Goal: Ask a question

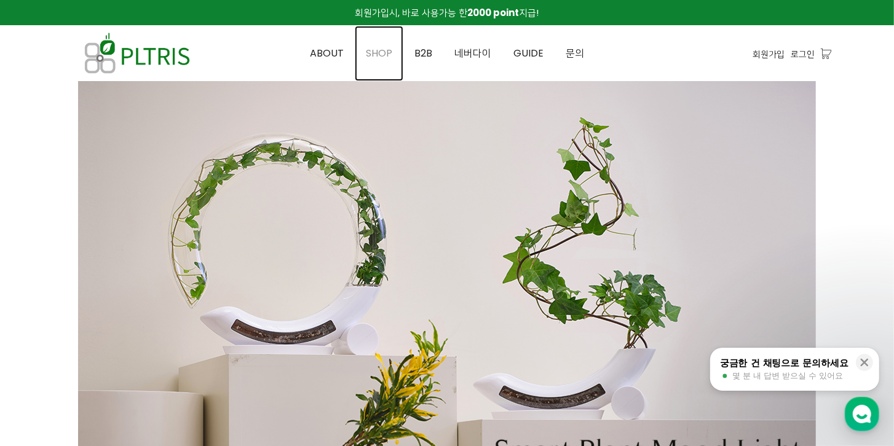
click at [374, 55] on span "SHOP" at bounding box center [379, 53] width 26 height 14
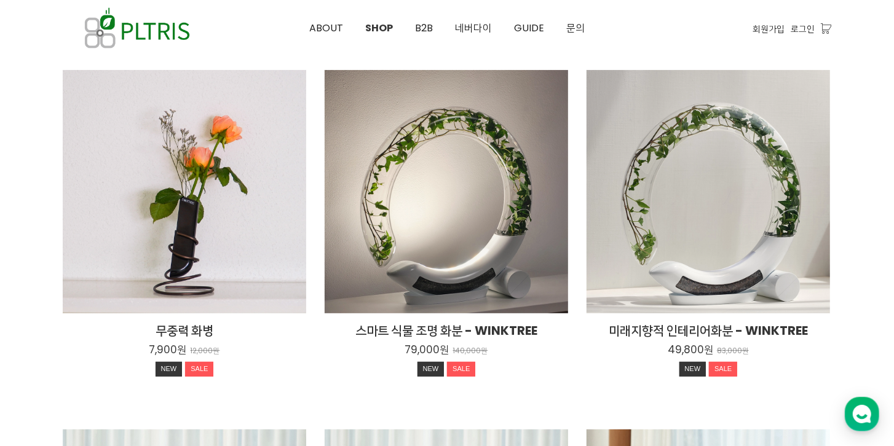
scroll to position [140, 0]
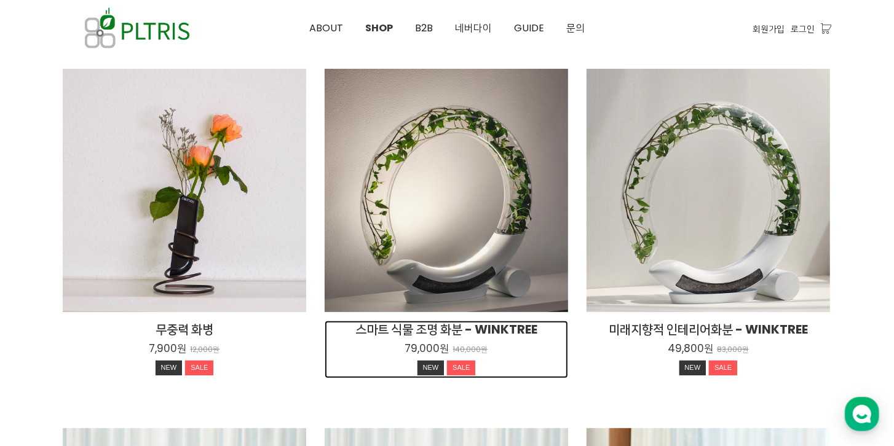
click at [452, 332] on h2 "스마트 식물 조명 화분 - WINKTREE" at bounding box center [446, 329] width 243 height 17
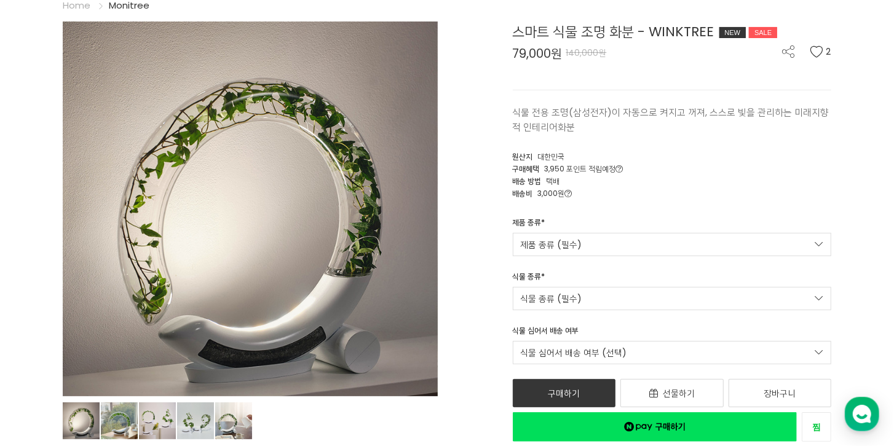
scroll to position [105, 0]
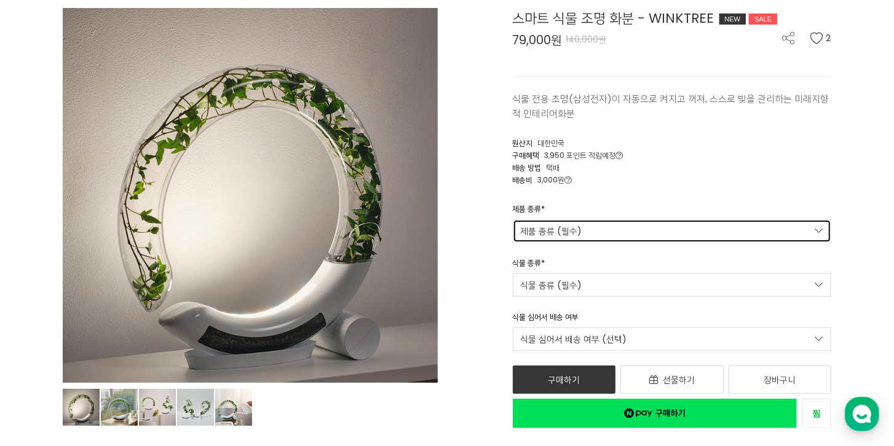
click at [557, 221] on link "제품 종류 (필수)" at bounding box center [672, 230] width 319 height 23
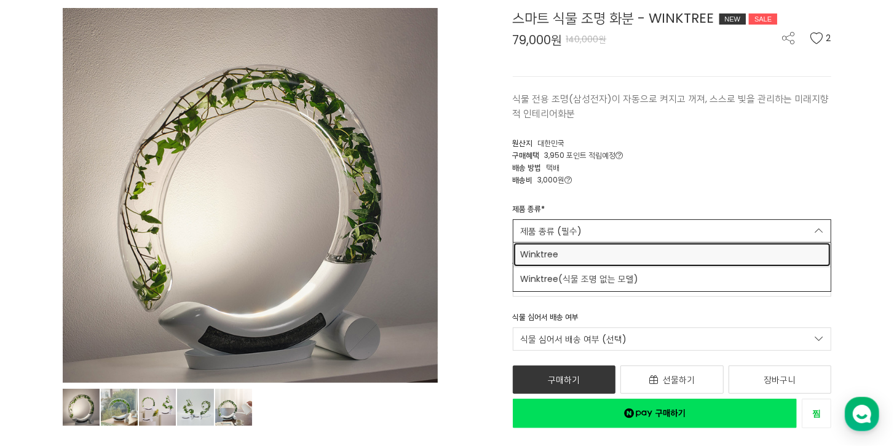
click at [580, 254] on span "Winktree" at bounding box center [672, 254] width 303 height 13
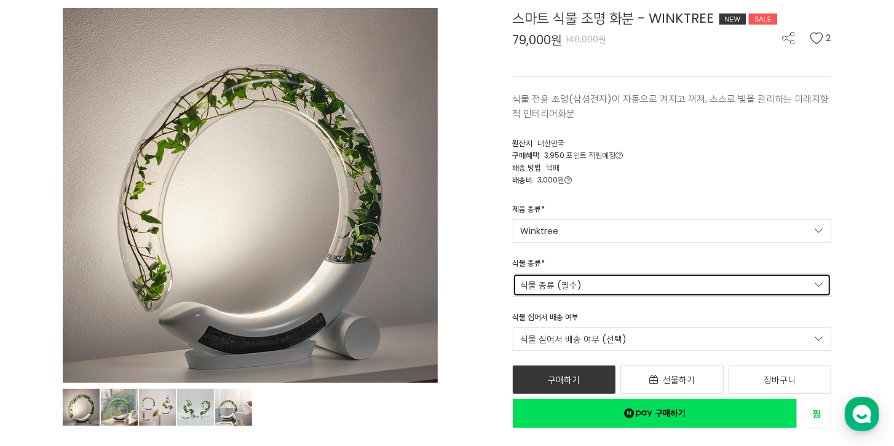
click at [599, 275] on link "식물 종류 (필수)" at bounding box center [672, 285] width 319 height 23
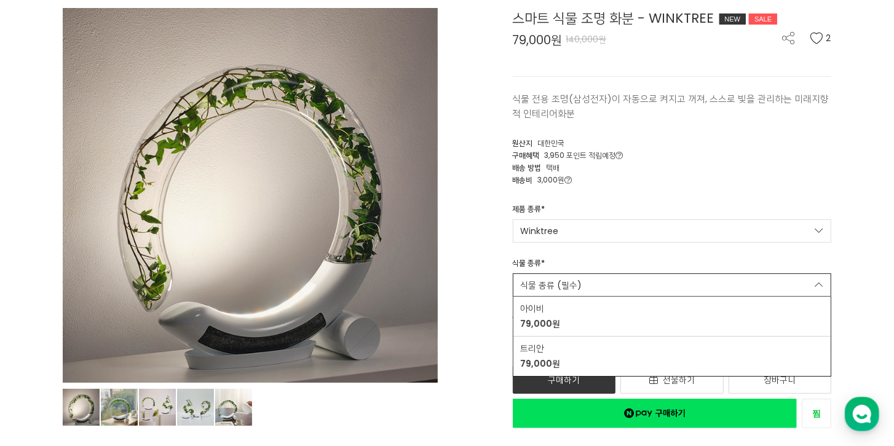
click at [489, 251] on div "스마트 식물 조명 화분 - WINKTREE NEW SALE 79,000원 140,000원 2 식물 전용 조명(삼성전자)이 자동으로 켜지고 꺼져…" at bounding box center [643, 218] width 375 height 420
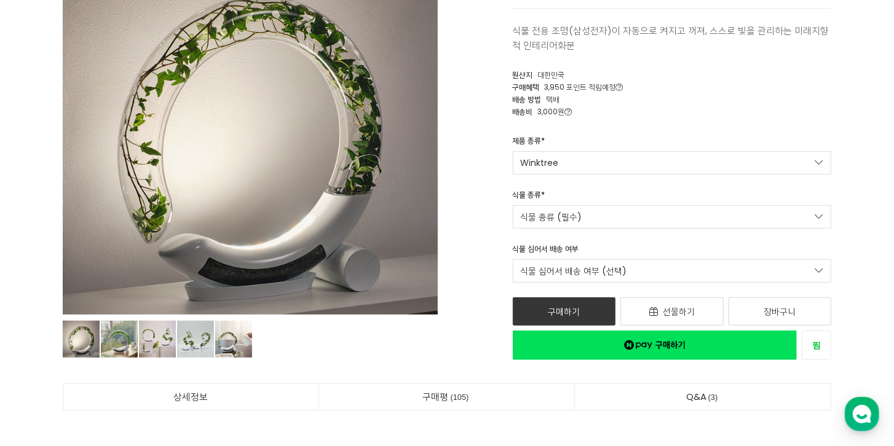
scroll to position [175, 0]
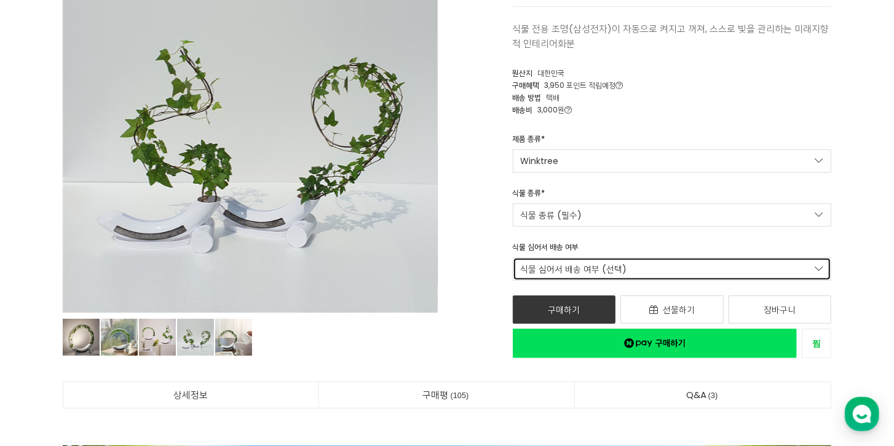
click at [613, 271] on link "식물 심어서 배송 여부 (선택)" at bounding box center [672, 269] width 319 height 23
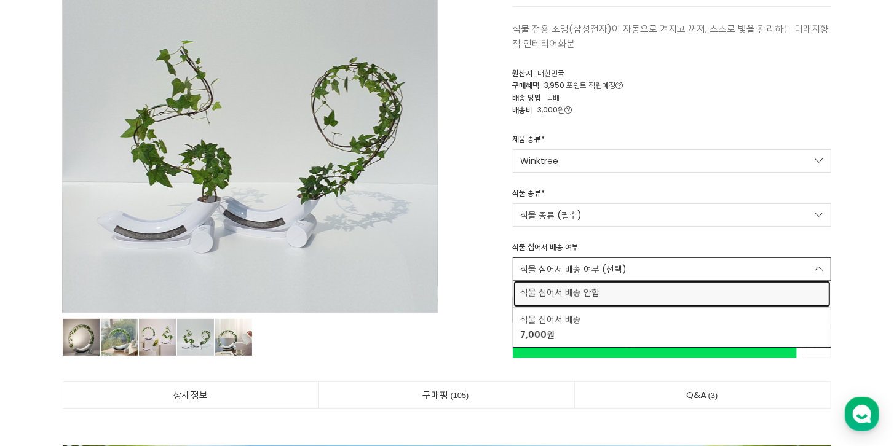
click at [605, 291] on span "식물 심어서 배송 안함" at bounding box center [672, 292] width 303 height 13
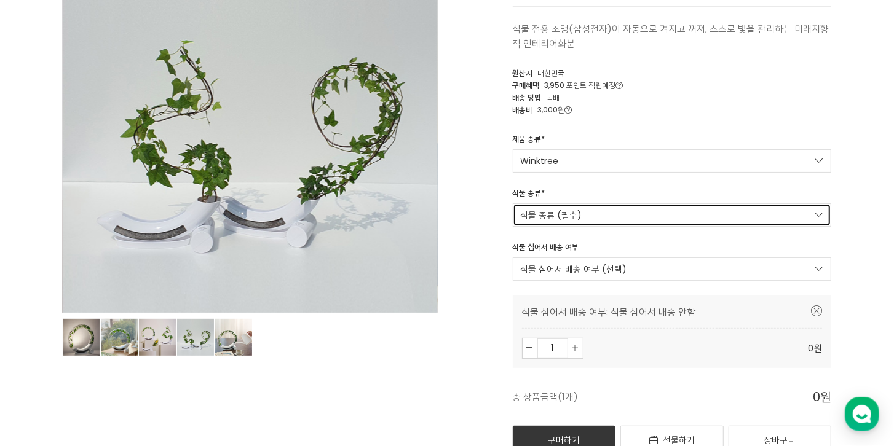
click at [625, 214] on link "식물 종류 (필수)" at bounding box center [672, 214] width 319 height 23
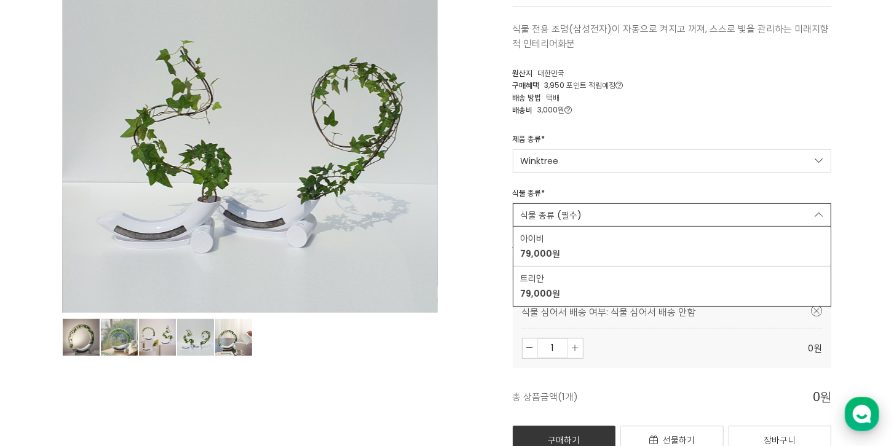
click at [864, 419] on use "button" at bounding box center [861, 414] width 18 height 18
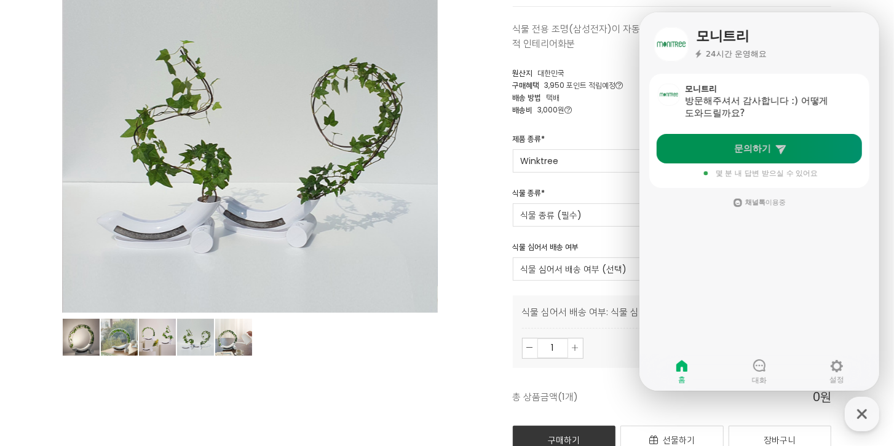
click at [777, 148] on icon at bounding box center [779, 149] width 10 height 9
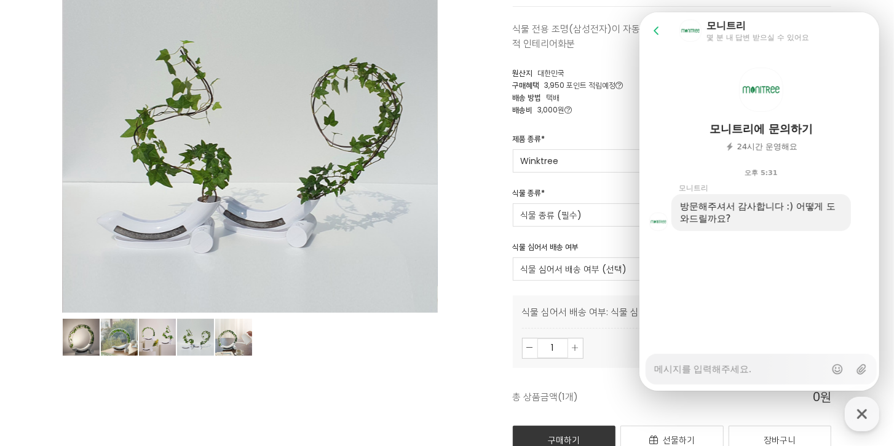
click at [779, 365] on textarea "Messenger Input Textarea" at bounding box center [738, 365] width 171 height 21
type textarea "x"
type textarea "ㅅ"
type textarea "x"
type textarea "사"
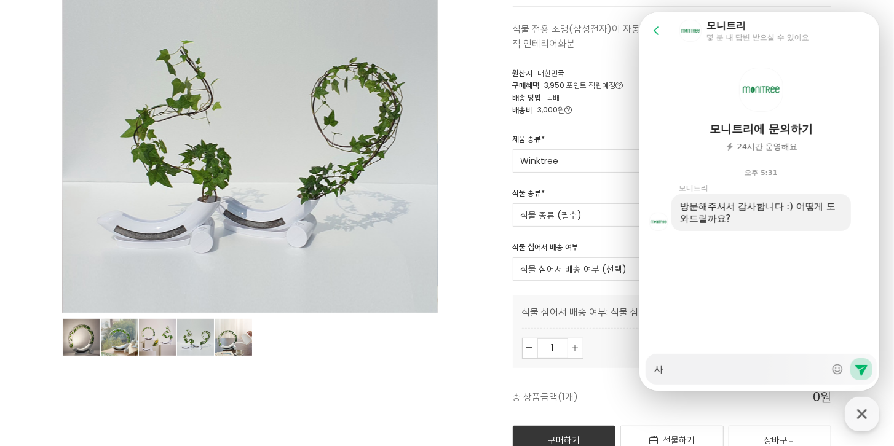
type textarea "x"
type textarea "산"
type textarea "x"
type textarea "사"
type textarea "x"
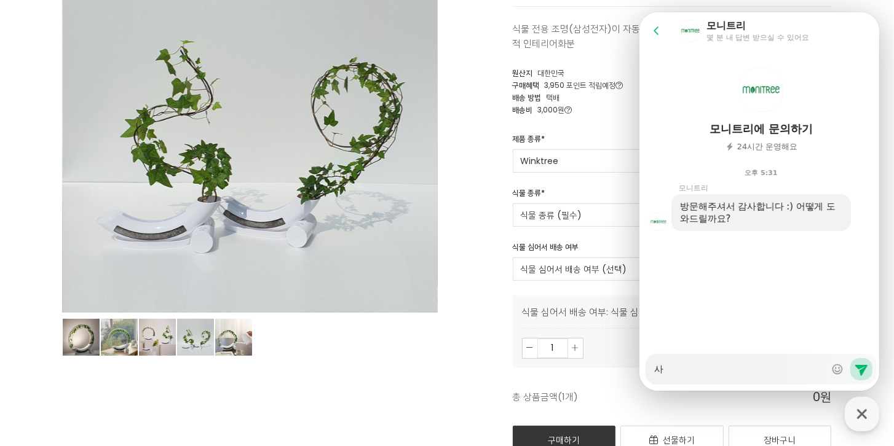
type textarea "샂"
type textarea "x"
type textarea "사자"
type textarea "x"
type textarea "사장"
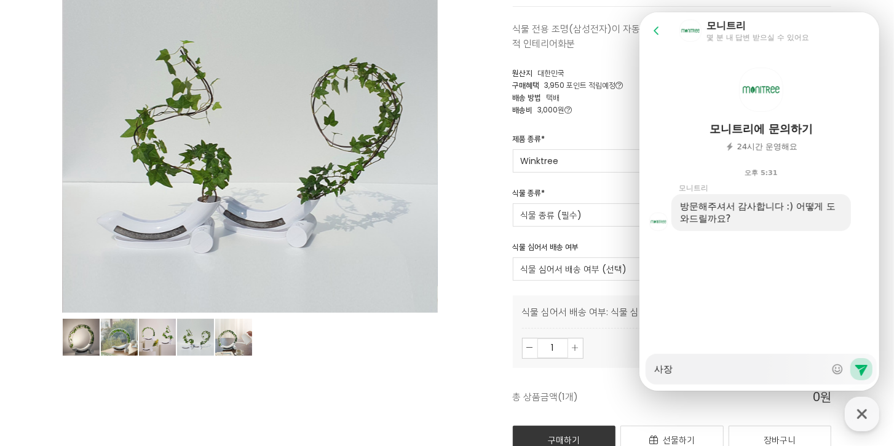
type textarea "x"
type textarea "사장ㄴ"
type textarea "x"
type textarea "사장니"
type textarea "x"
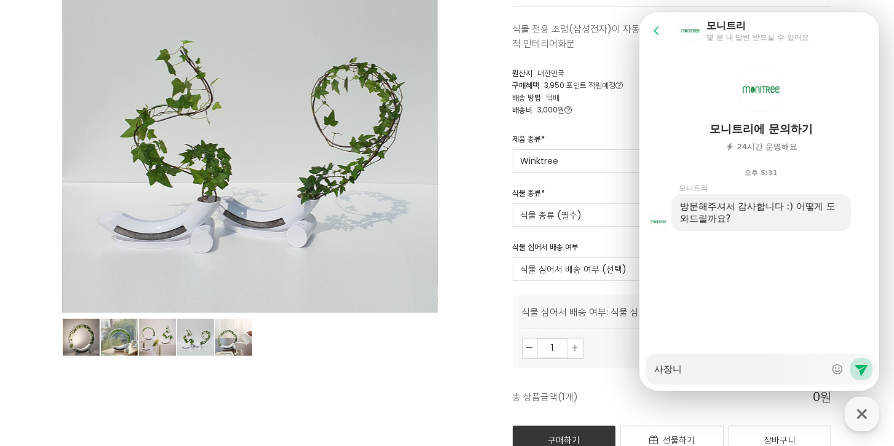
type textarea "사장님"
type textarea "x"
type textarea "사장님ㅇ"
type textarea "x"
type textarea "사장님이"
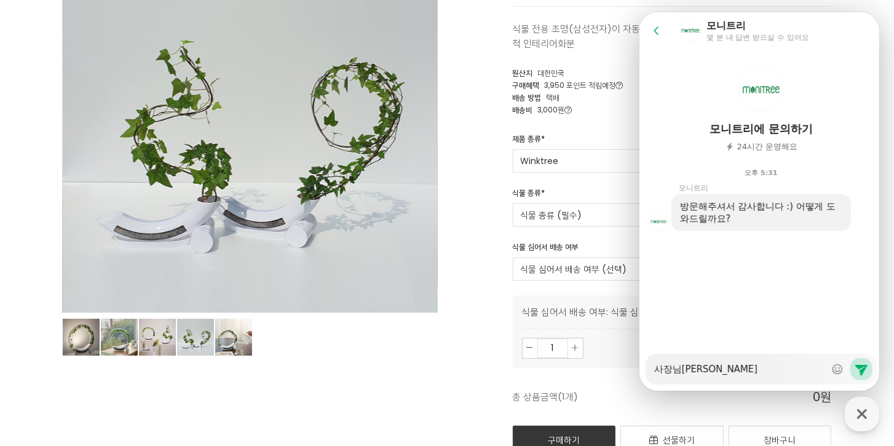
type textarea "x"
type textarea "사장님이"
type textarea "x"
type textarea "사장님이 ㄱ"
type textarea "x"
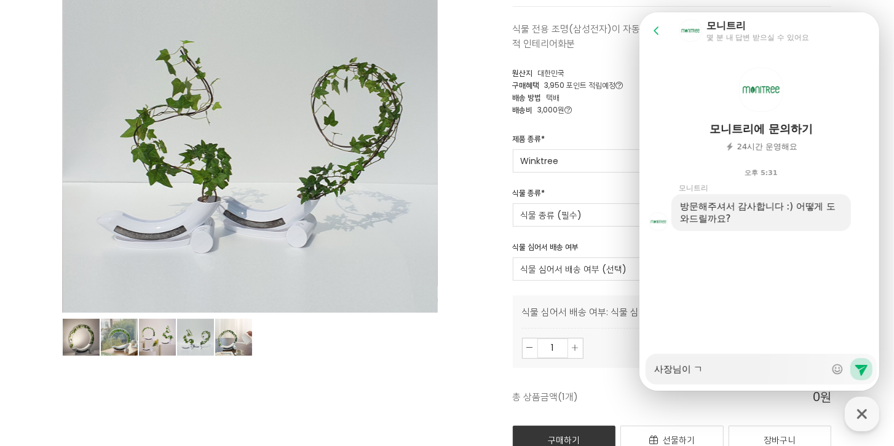
type textarea "사장님이 고"
type textarea "x"
type textarea "사장님이 과"
type textarea "x"
type textarea "사장님이 관"
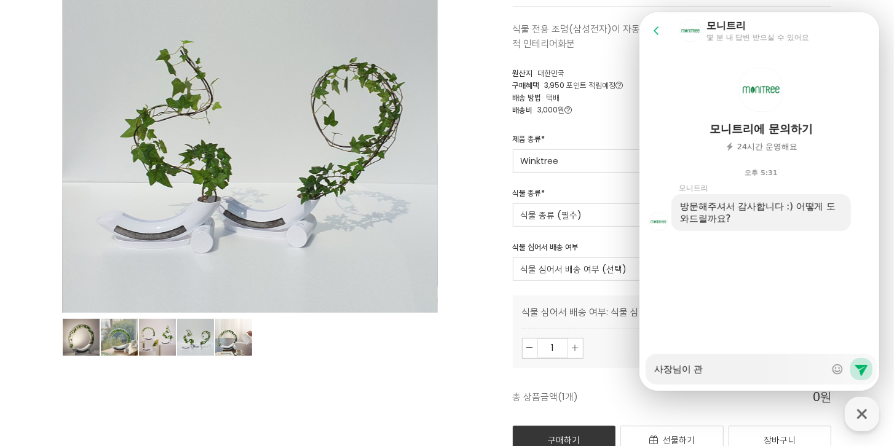
type textarea "x"
type textarea "사장님이 과"
type textarea "x"
type textarea "사장님이 광"
type textarea "x"
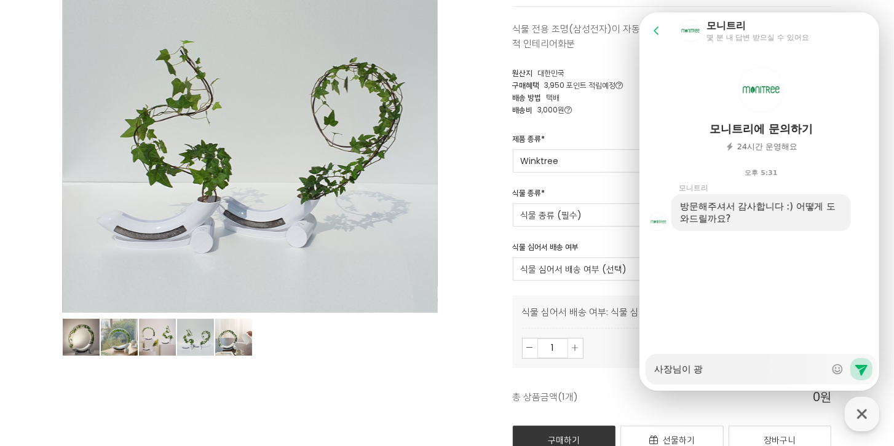
type textarea "사장님이 광ㄹ"
type textarea "x"
type textarea "사장님이 광랴"
type textarea "x"
type textarea "사장님이 광량"
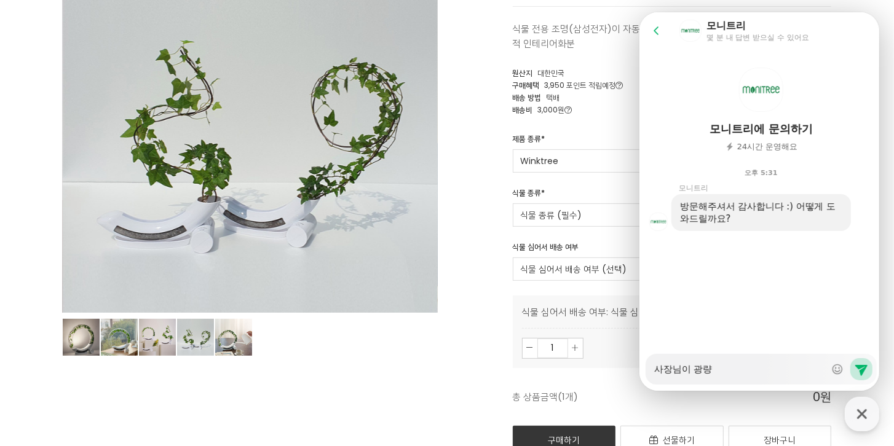
type textarea "x"
type textarea "사장님이 광량 ㅇ"
type textarea "x"
type textarea "사장님이 광량 이"
type textarea "x"
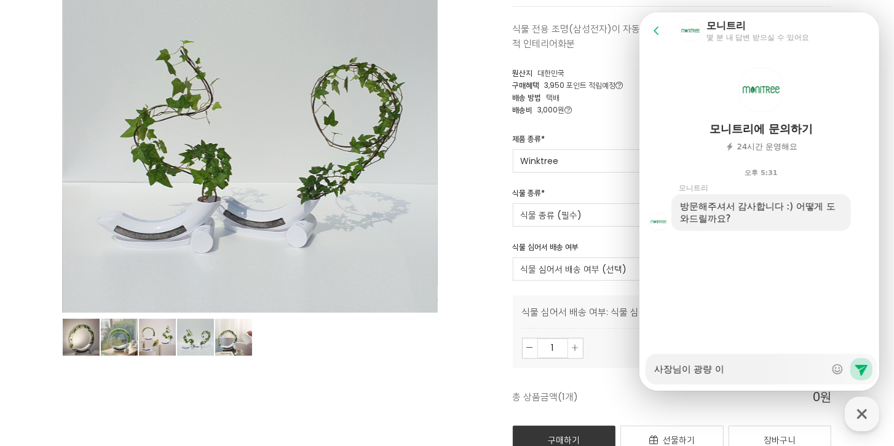
type textarea "사장님이 광량 잇"
type textarea "x"
type textarea "사장님이 광량 이슈"
type textarea "x"
type textarea "사장님이 광량 이슐"
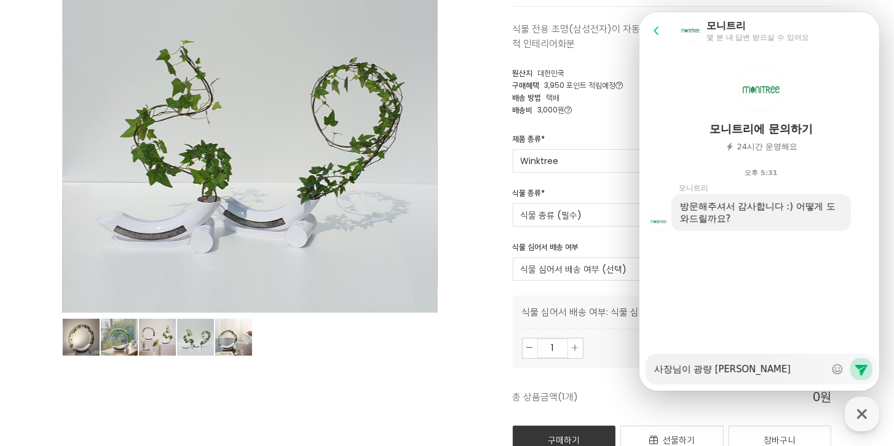
type textarea "x"
type textarea "사장님이 광량 이슈로"
type textarea "x"
type textarea "사장님이 광량 이슈로"
type textarea "x"
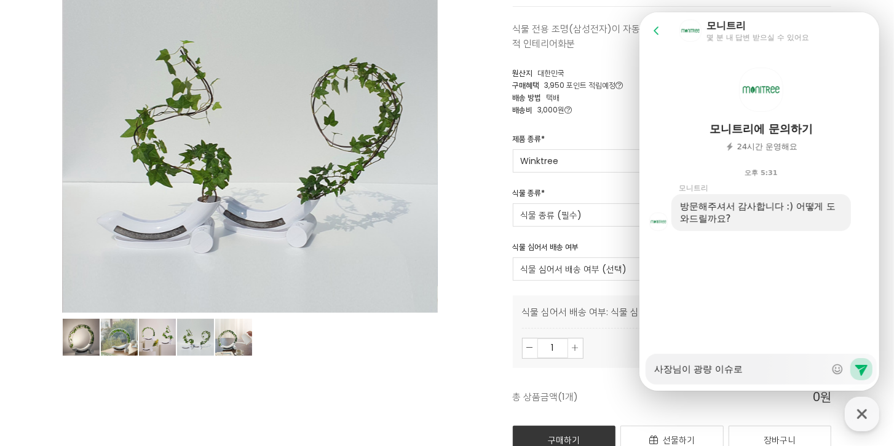
type textarea "사장님이 광량 이슈로 ㅁ"
type textarea "x"
type textarea "사장님이 광량 이슈로 무"
type textarea "x"
type textarea "사장님이 광량 이슈로 문"
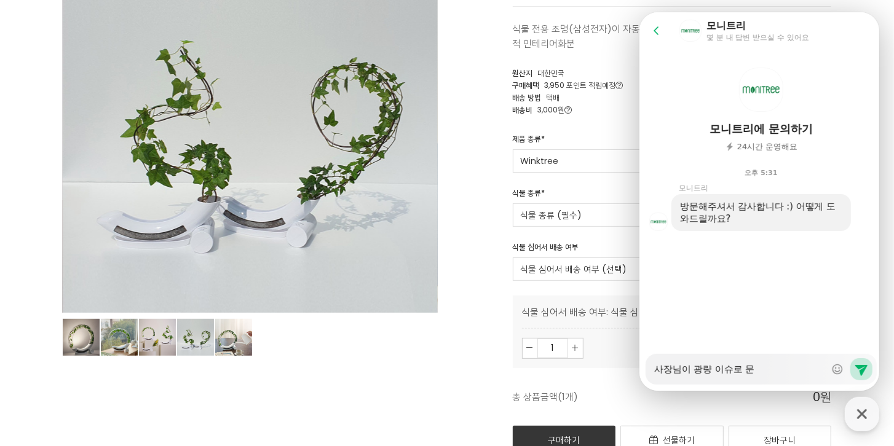
type textarea "x"
type textarea "사장님이 광량 이슈로 문ㅇ"
type textarea "x"
type textarea "사장님이 광량 이슈로 문으"
type textarea "x"
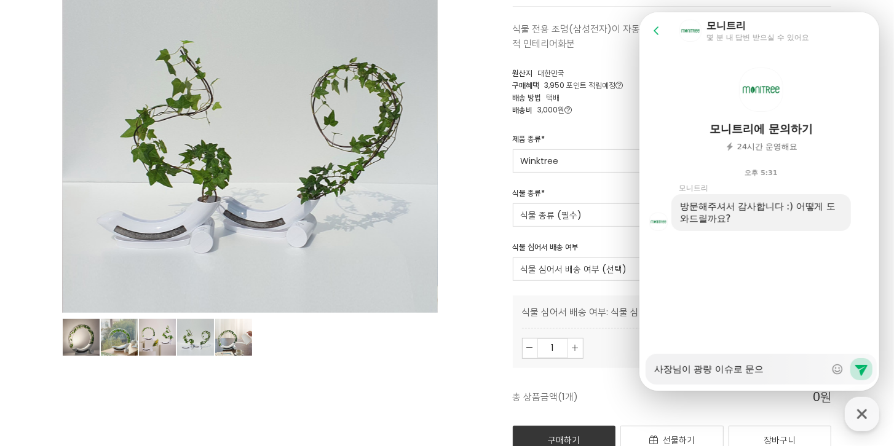
type textarea "사장님이 광량 이슈로 문의"
type textarea "x"
type textarea "사장님이 광량 이슈로 문의"
type textarea "x"
type textarea "사장님이 광량 이슈로 문의"
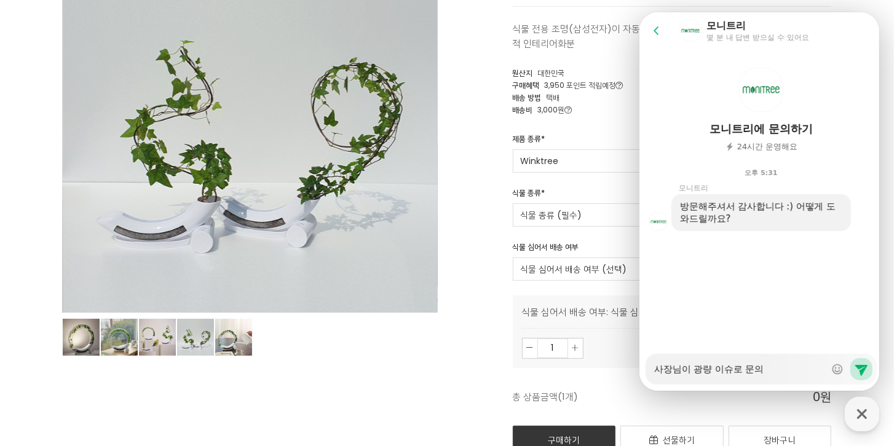
type textarea "x"
type textarea "사장님이 광량 이슈로 문"
type textarea "x"
type textarea "사장님이 광량 이슈로"
type textarea "x"
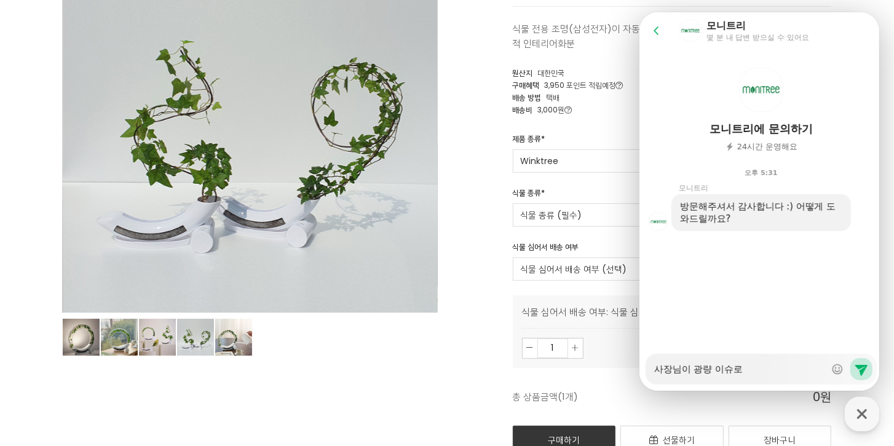
type textarea "사장님이 광량 이슈로 ㄷ"
type textarea "x"
type textarea "사장님이 광량 이슈로 다"
type textarea "x"
type textarea "사장님이 광량 이슈로 답"
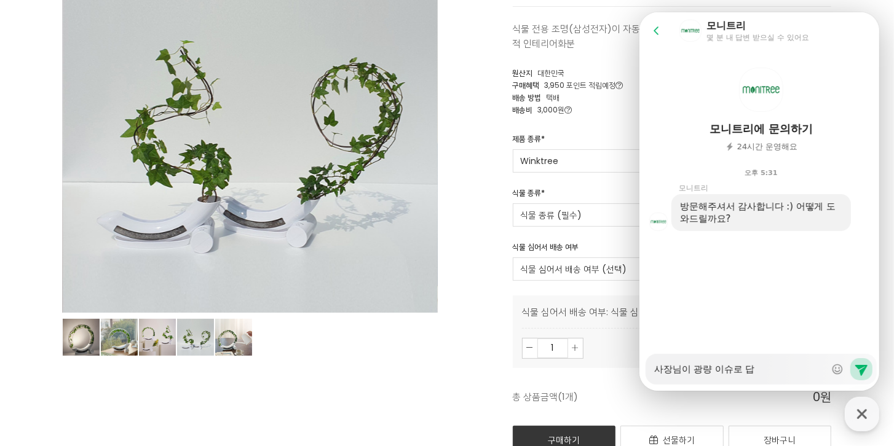
type textarea "x"
type textarea "사장님이 광량 이슈로 답벼"
type textarea "x"
type textarea "사장님이 광량 이슈로 답ㅂ"
type textarea "x"
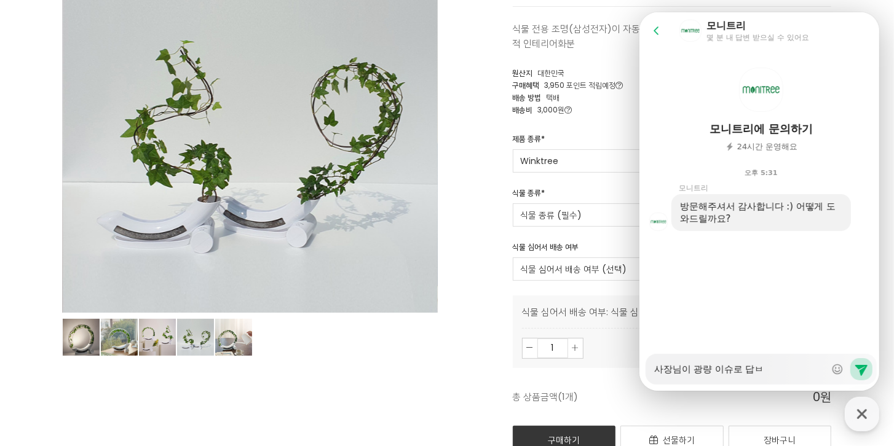
type textarea "사장님이 광량 이슈로 답"
type textarea "x"
type textarea "사장님이 광량 이슈로"
type textarea "x"
type textarea "사장님이 광량 이슈로"
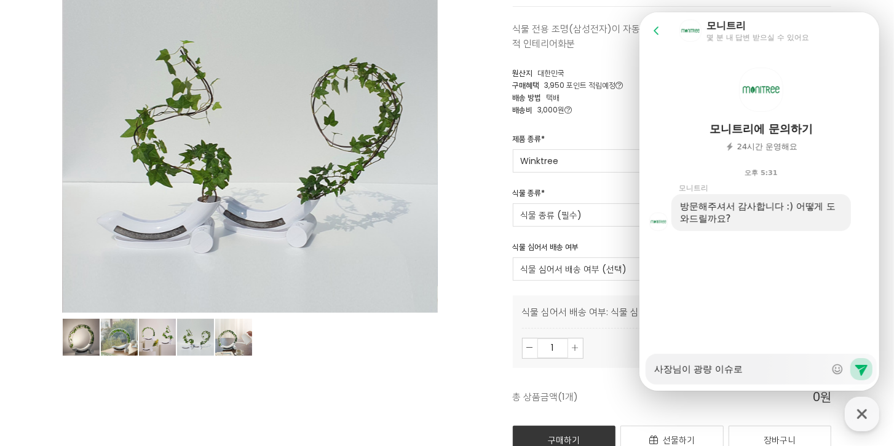
type textarea "x"
type textarea "사장님이 광량 이슈"
type textarea "x"
type textarea "사장님이 광량 이"
type textarea "x"
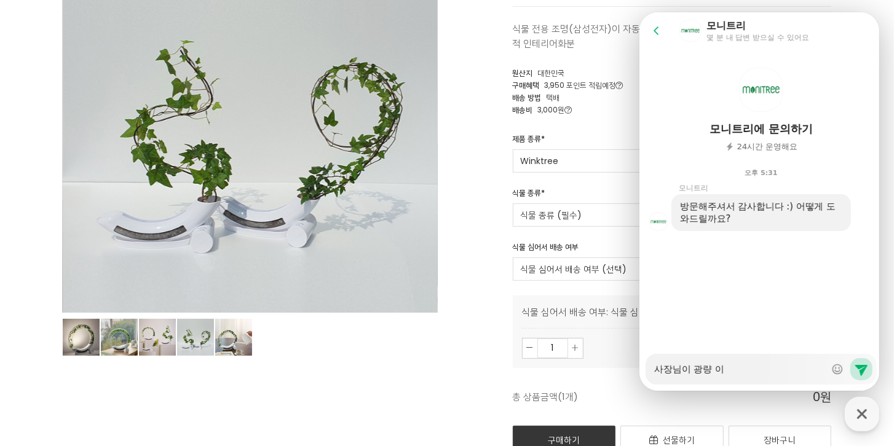
type textarea "사장님이 광량"
type textarea "x"
type textarea "사장님이 광량"
type textarea "x"
type textarea "사장님이 광"
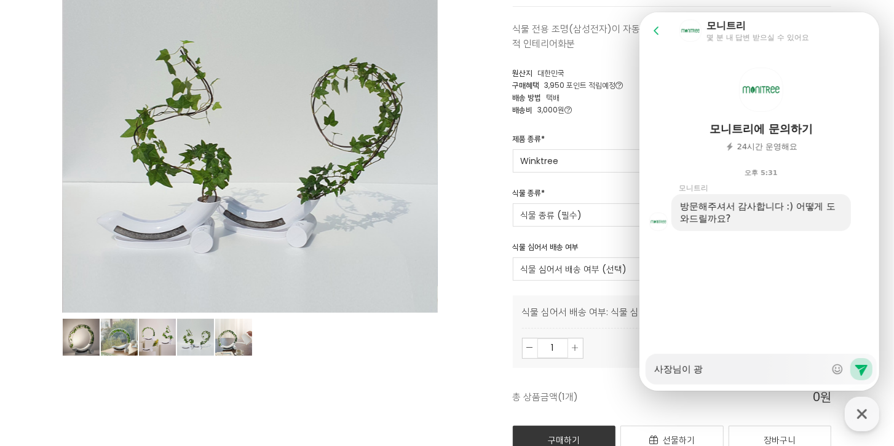
type textarea "x"
type textarea "사장님이"
type textarea "x"
type textarea "사장님이"
type textarea "x"
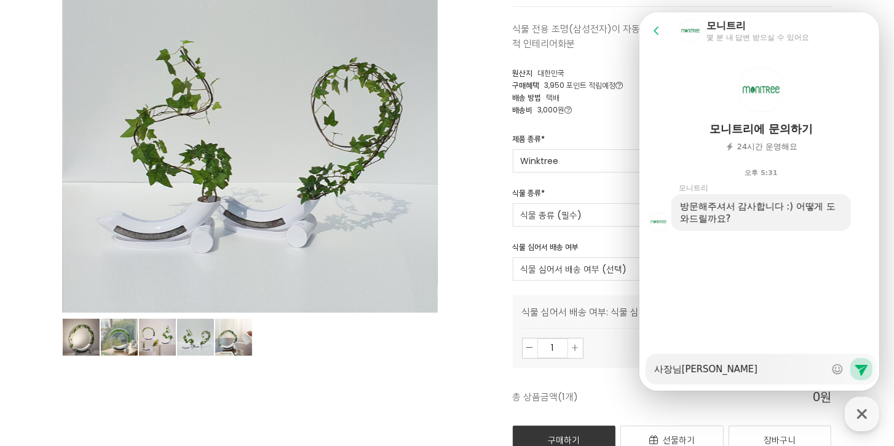
type textarea "사장님"
type textarea "x"
type textarea "사장"
type textarea "x"
type textarea "사"
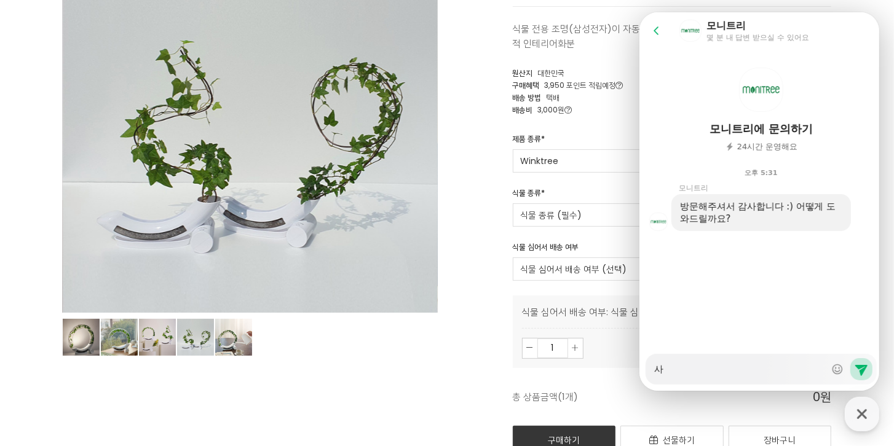
type textarea "x"
type textarea "ㅈ"
type textarea "x"
type textarea "제"
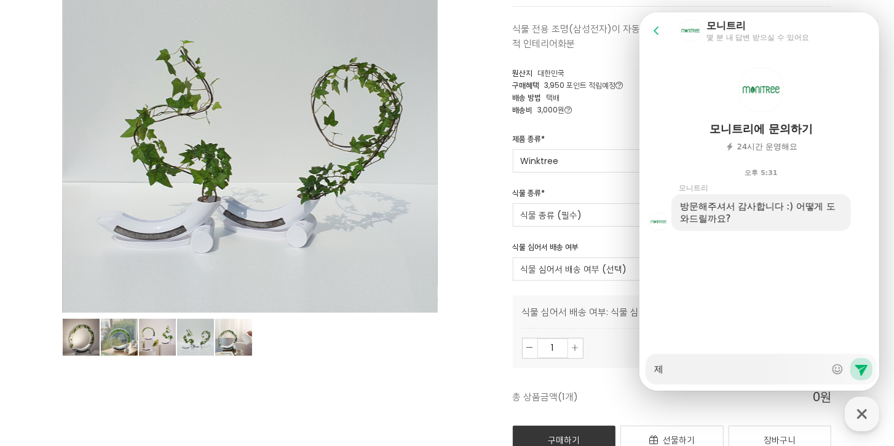
type textarea "x"
type textarea "젝"
type textarea "x"
type textarea "제가"
type textarea "x"
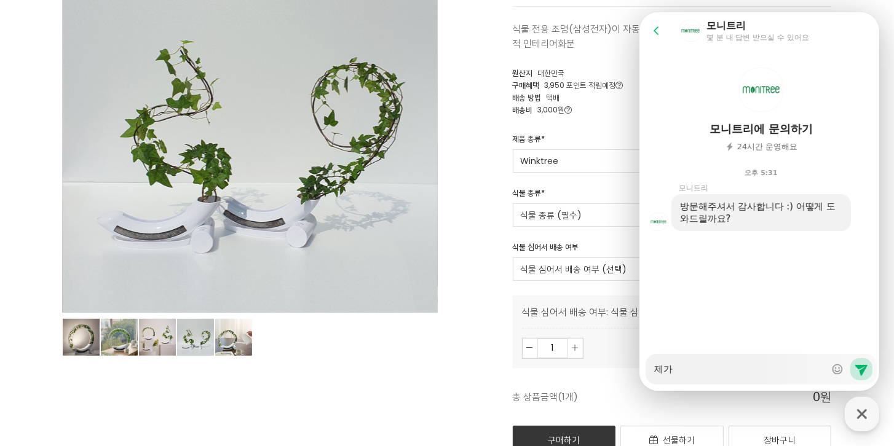
type textarea "제가"
type textarea "x"
type textarea "제가 ㄱ"
type textarea "x"
type textarea "제가 고"
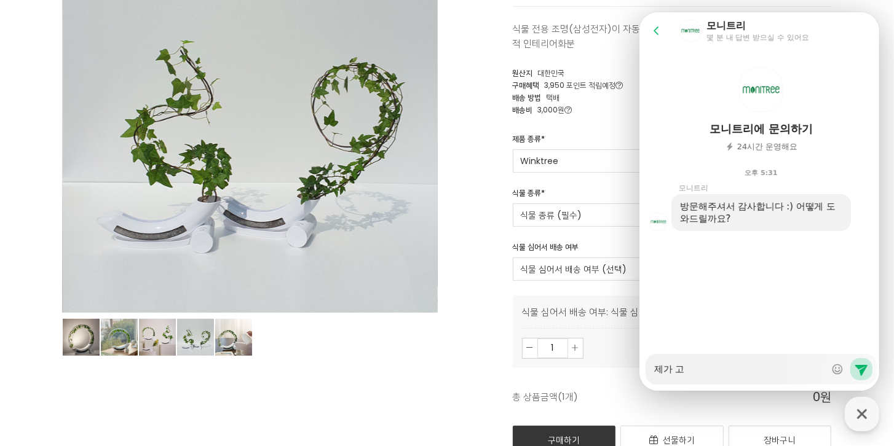
type textarea "x"
type textarea "제가 과"
type textarea "x"
type textarea "제가 광"
type textarea "x"
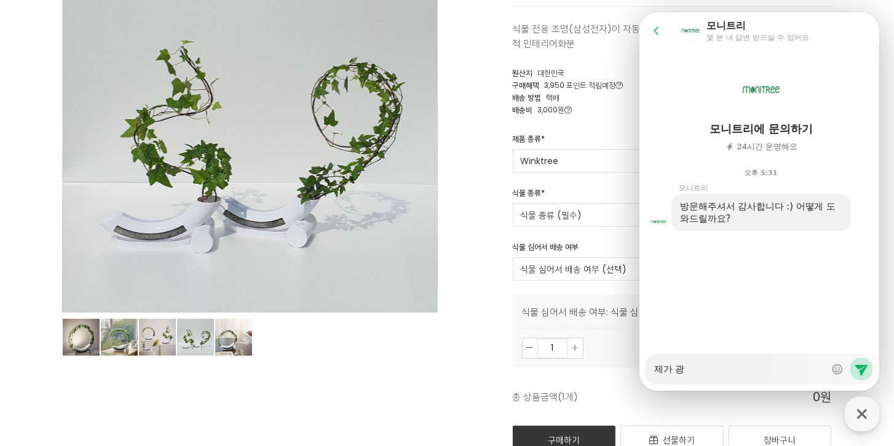
type textarea "제가 광ㄹ"
type textarea "x"
type textarea "제가 광랴"
type textarea "x"
type textarea "제가 광량"
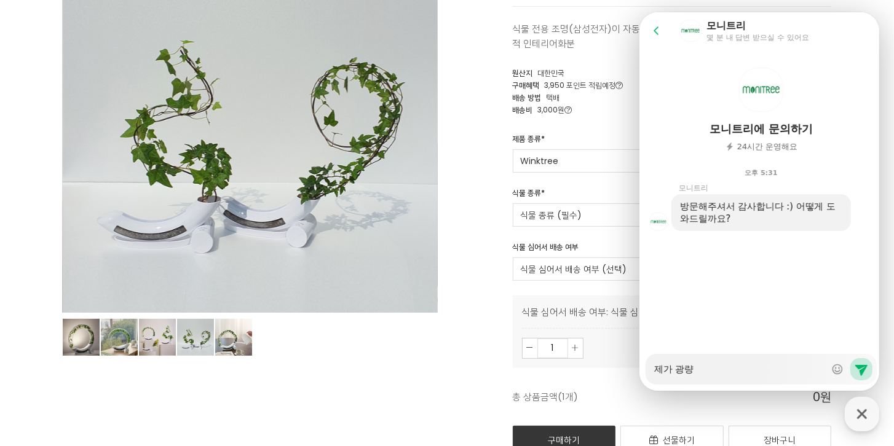
type textarea "x"
type textarea "제가 광량"
type textarea "x"
type textarea "제가 광량 ㄱ"
type textarea "x"
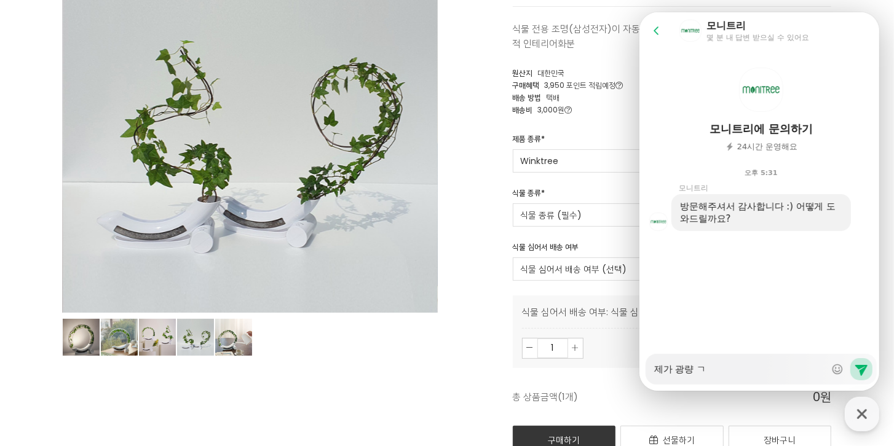
type textarea "제가 광량 고"
type textarea "x"
type textarea "제가 광량 과"
type textarea "x"
type textarea "제가 광량 관"
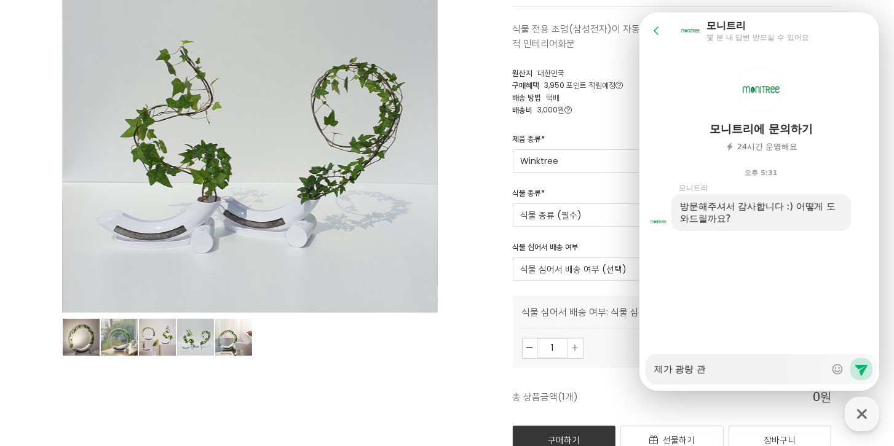
type textarea "x"
type textarea "제가 광량 관ㄹ"
type textarea "x"
type textarea "제가 광량 관려"
type textarea "x"
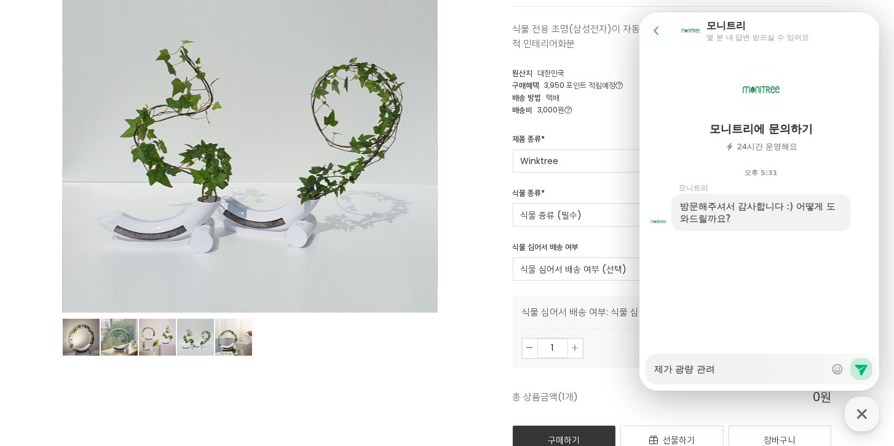
type textarea "제가 광량 관련"
type textarea "x"
type textarea "제가 광량 관렪"
type textarea "x"
type textarea "제가 광량 관련해"
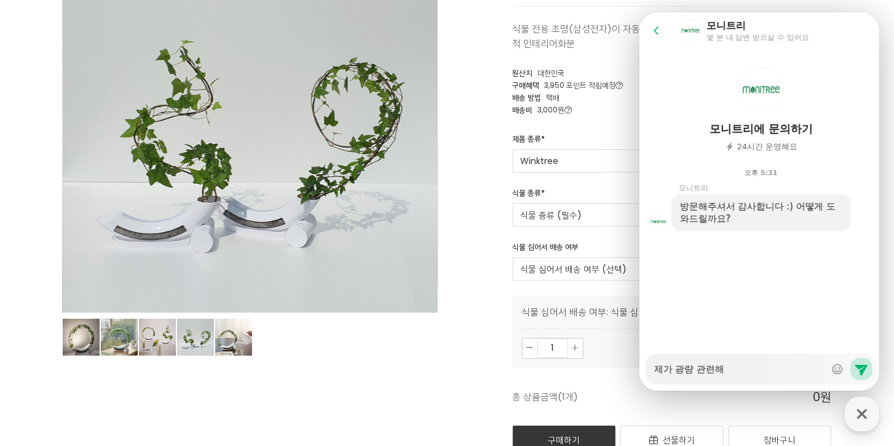
type textarea "x"
type textarea "제가 광량 관련햇"
type textarea "x"
type textarea "제가 광량 관련해서"
type textarea "x"
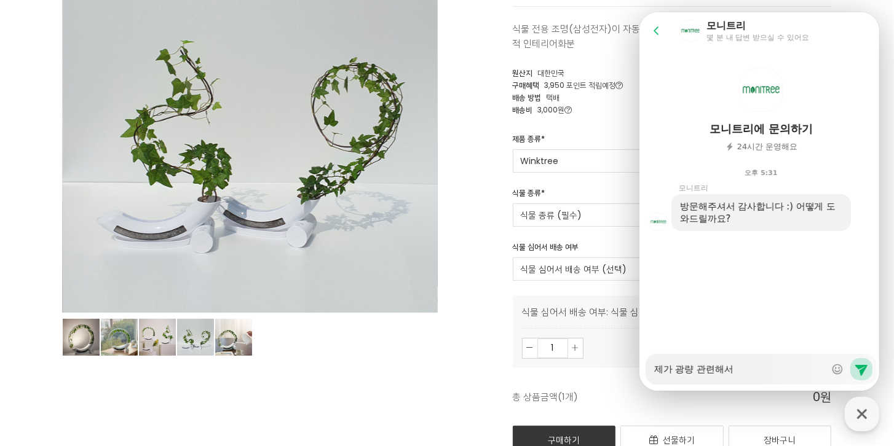
type textarea "제가 광량 관련해서"
type textarea "x"
type textarea "제가 광량 관련해서 ㅁ"
type textarea "x"
type textarea "제가 광량 관련해서 무"
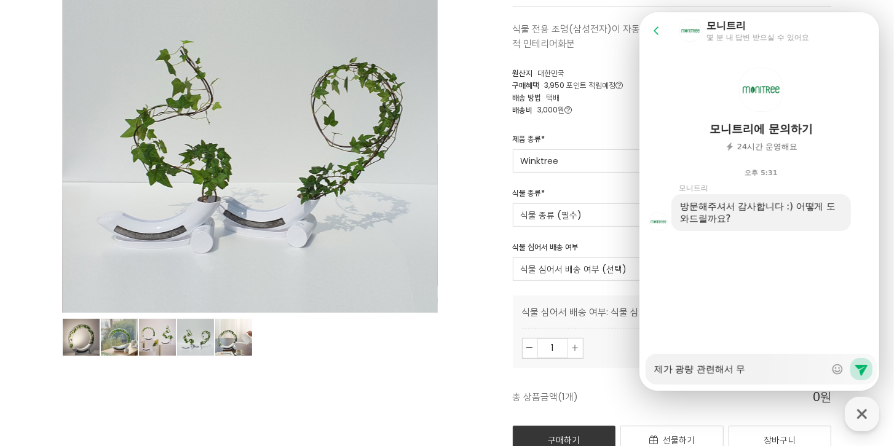
type textarea "x"
type textarea "제가 광량 관련해서 문"
type textarea "x"
type textarea "제가 광량 관련해서 문ㅇ"
type textarea "x"
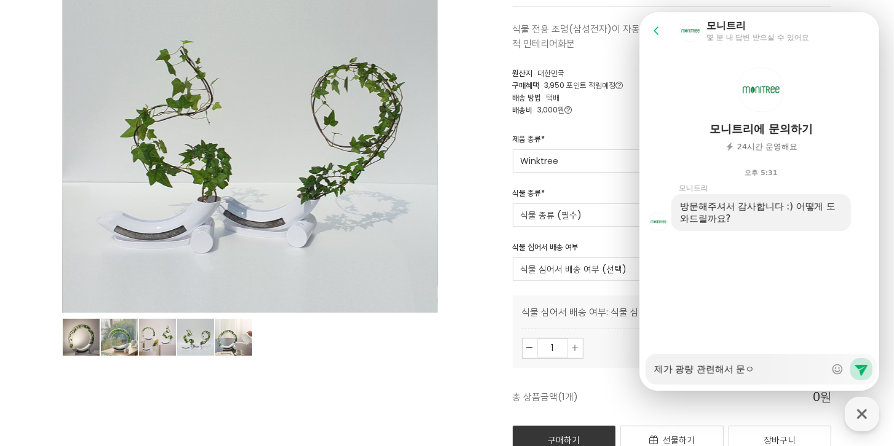
type textarea "제가 광량 관련해서 문으"
type textarea "x"
type textarea "제가 광량 관련해서 문의"
type textarea "x"
type textarea "제가 광량 관련해서 문읟"
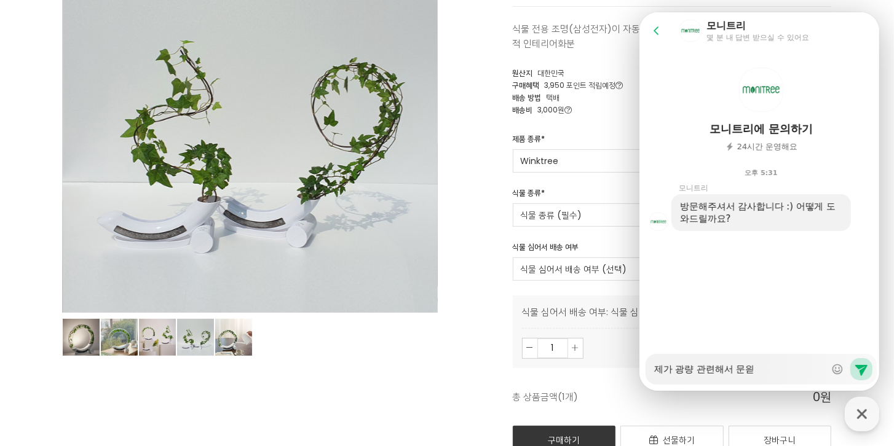
type textarea "x"
type textarea "제가 광량 관련해서 문의드"
type textarea "x"
type textarea "제가 광량 관련해서 문의들"
type textarea "x"
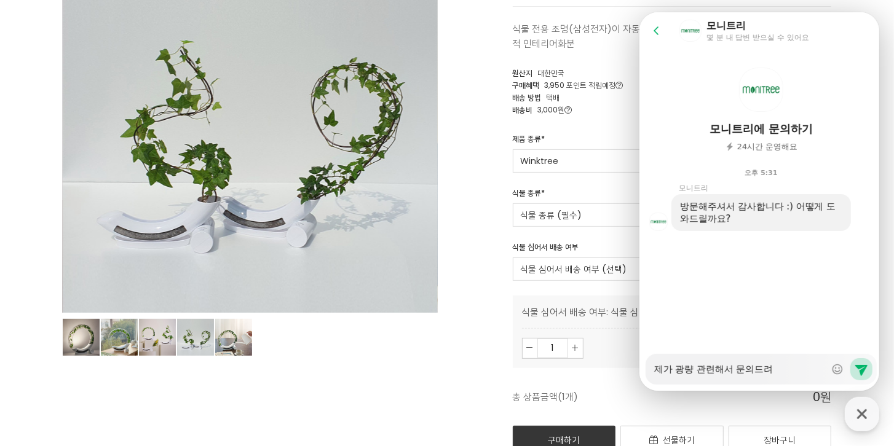
type textarea "제가 광량 관련해서 문의드려"
type textarea "x"
type textarea "제가 광량 관련해서 문의드려 ㅆ"
type textarea "x"
type textarea "제가 광량 관련해서 문의드려"
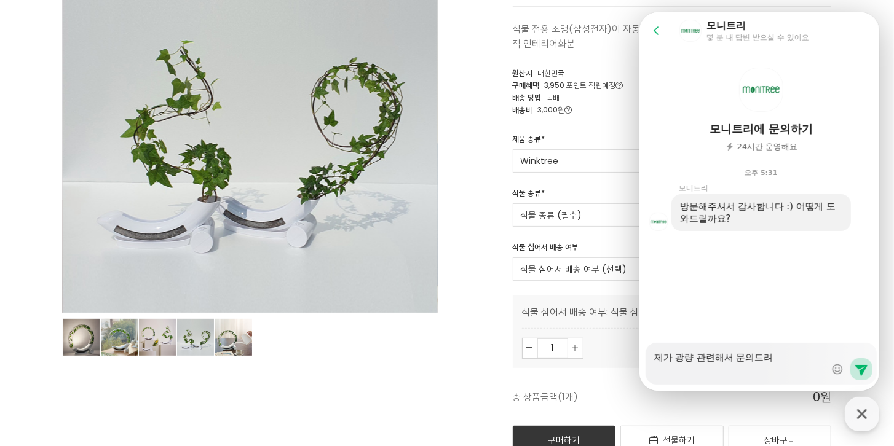
type textarea "x"
type textarea "제가 광량 관련해서 문의드려"
type textarea "x"
type textarea "제가 광량 관련해서 문의드"
type textarea "x"
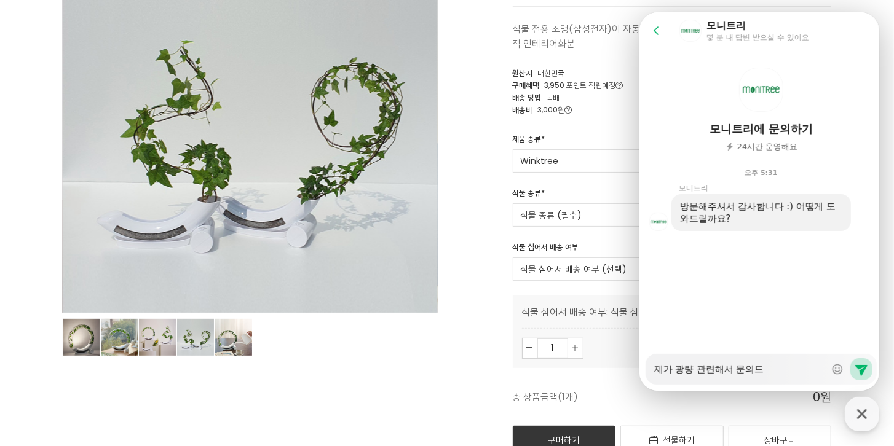
type textarea "제가 광량 관련해서 문의드ㄹ"
type textarea "x"
type textarea "제가 광량 관련해서 문의드려"
type textarea "x"
type textarea "제가 광량 관련해서 문의드렸"
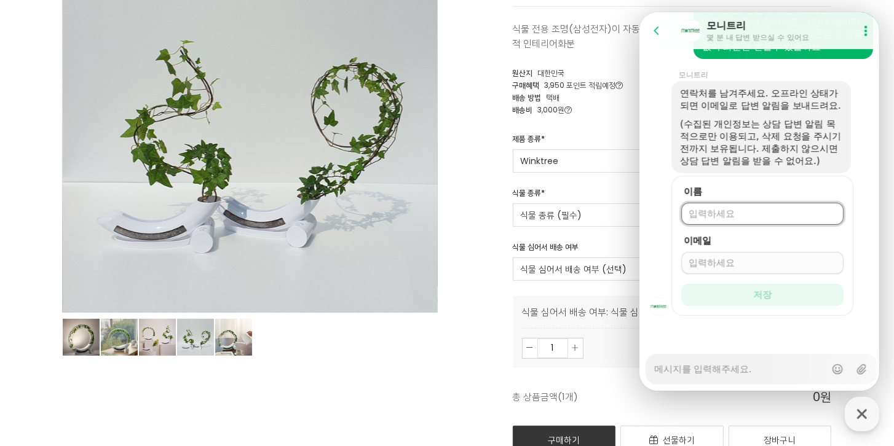
scroll to position [269, 0]
click at [793, 211] on input "이름" at bounding box center [762, 214] width 148 height 12
click at [862, 422] on icon "button" at bounding box center [862, 414] width 22 height 22
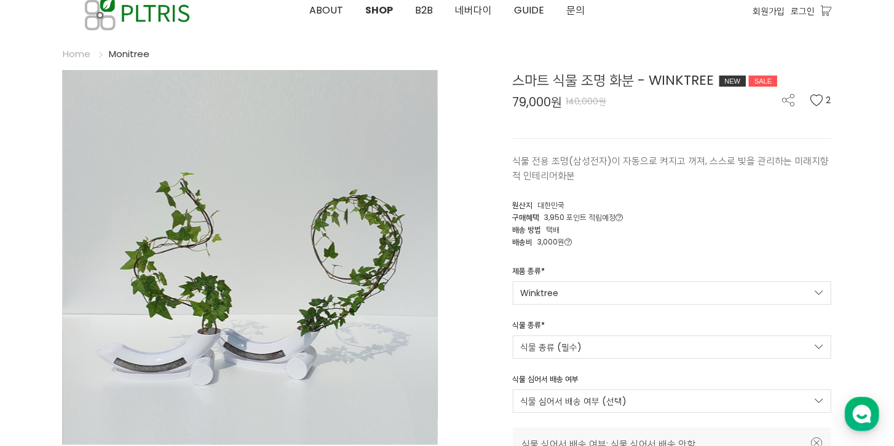
scroll to position [35, 0]
